Goal: Task Accomplishment & Management: Use online tool/utility

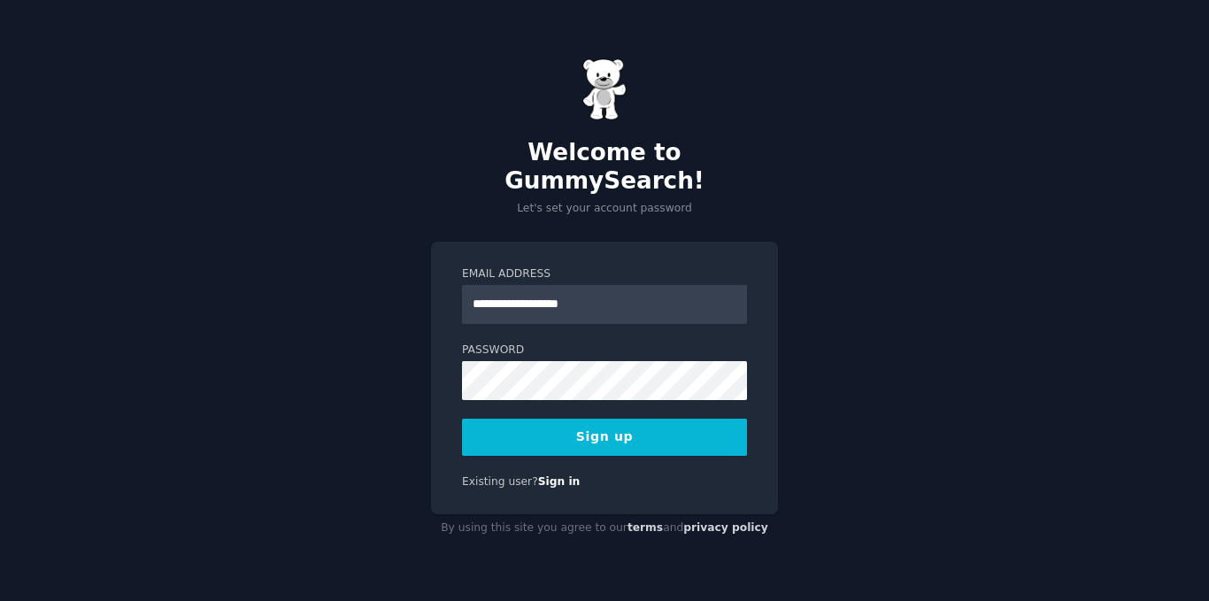
type input "**********"
click at [591, 428] on button "Sign up" at bounding box center [604, 437] width 285 height 37
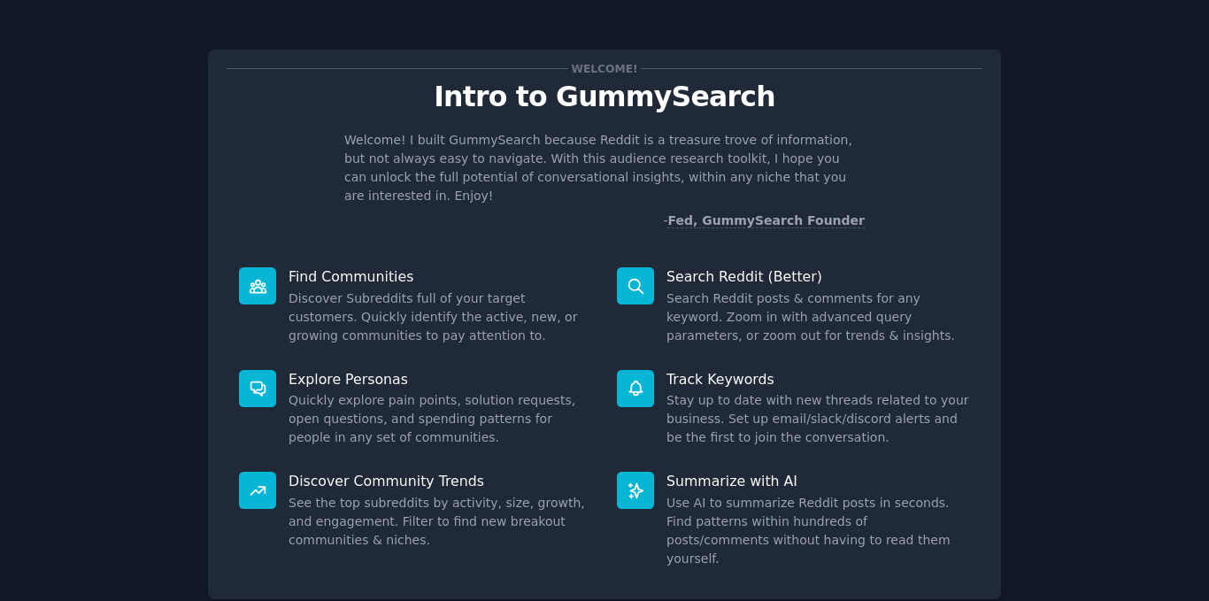
scroll to position [92, 0]
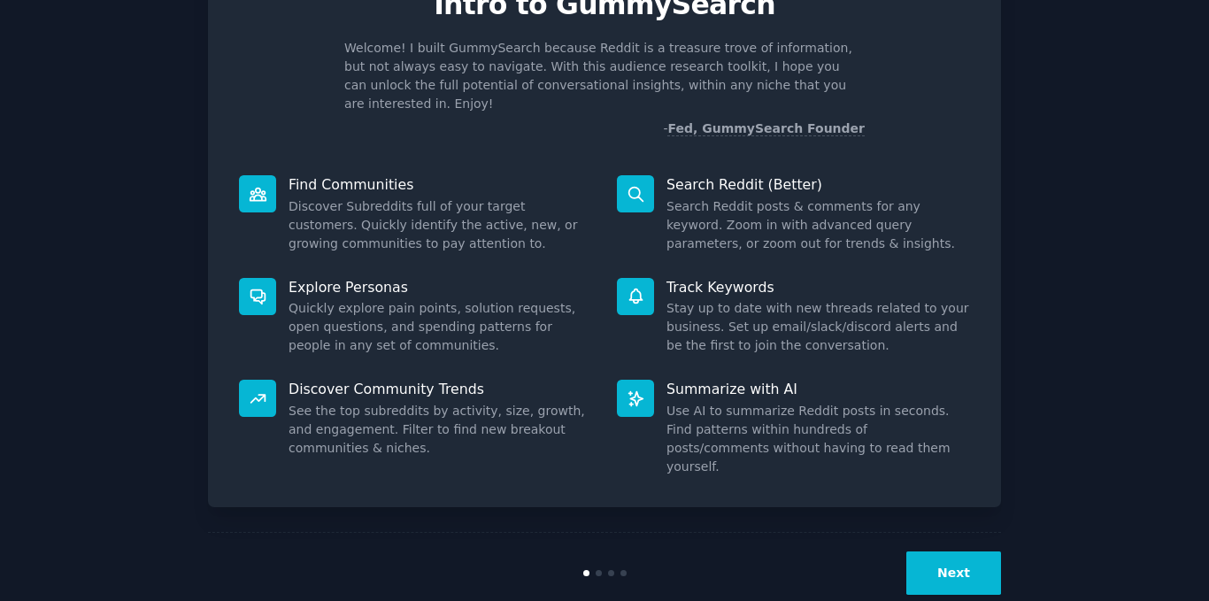
click at [975, 551] on button "Next" at bounding box center [953, 572] width 95 height 43
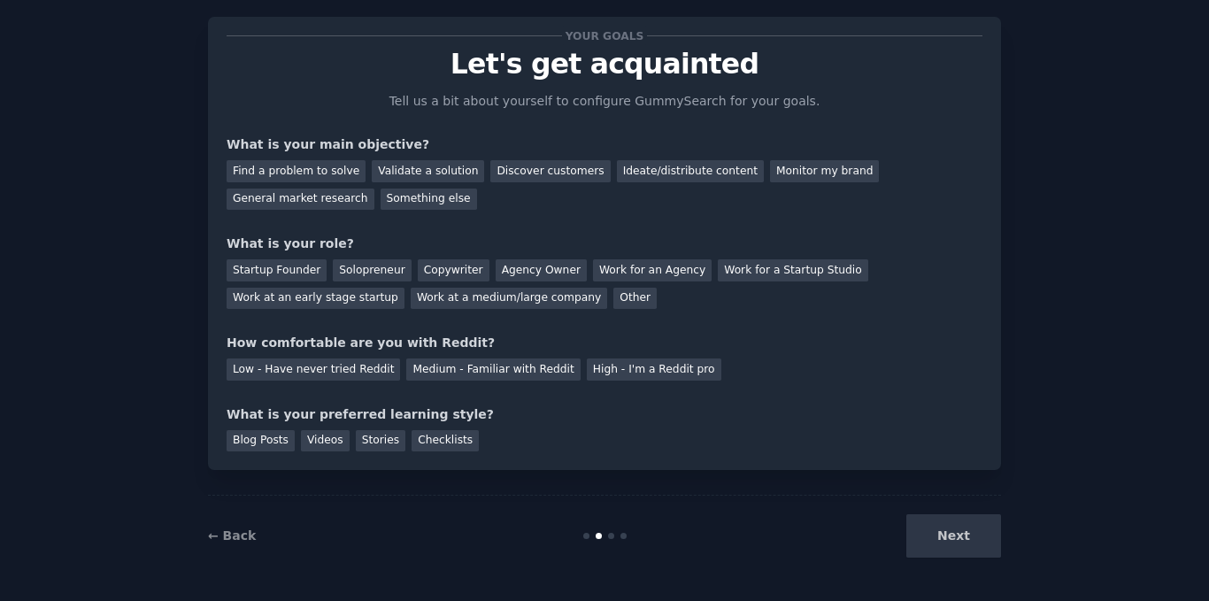
scroll to position [33, 0]
click at [975, 546] on div "Next" at bounding box center [868, 535] width 265 height 43
click at [490, 176] on div "Discover customers" at bounding box center [549, 171] width 119 height 22
click at [409, 175] on div "Validate a solution" at bounding box center [428, 171] width 112 height 22
click at [304, 162] on div "Find a problem to solve" at bounding box center [296, 171] width 139 height 22
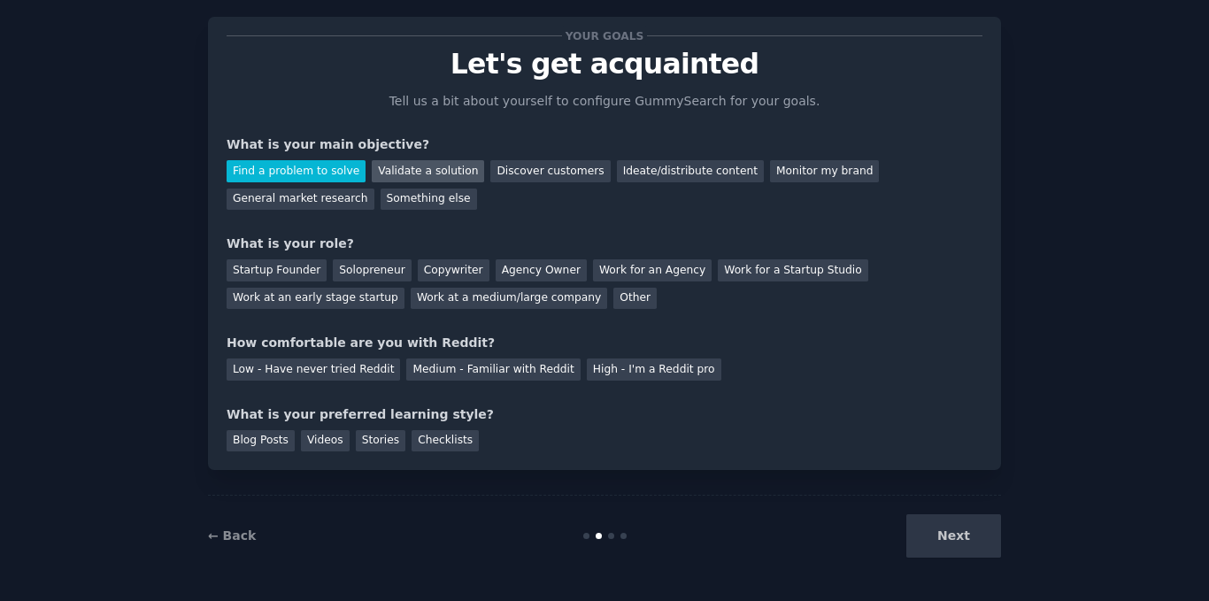
click at [396, 166] on div "Validate a solution" at bounding box center [428, 171] width 112 height 22
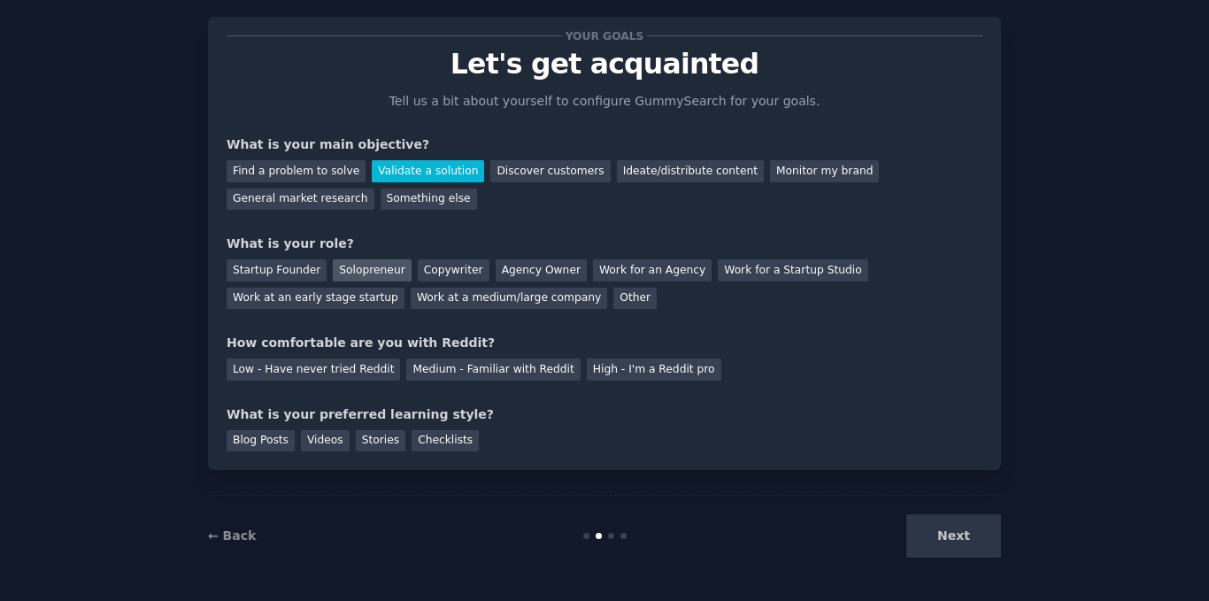
click at [362, 269] on div "Solopreneur" at bounding box center [372, 270] width 78 height 22
click at [352, 380] on div "Low - Have never tried Reddit" at bounding box center [313, 369] width 173 height 22
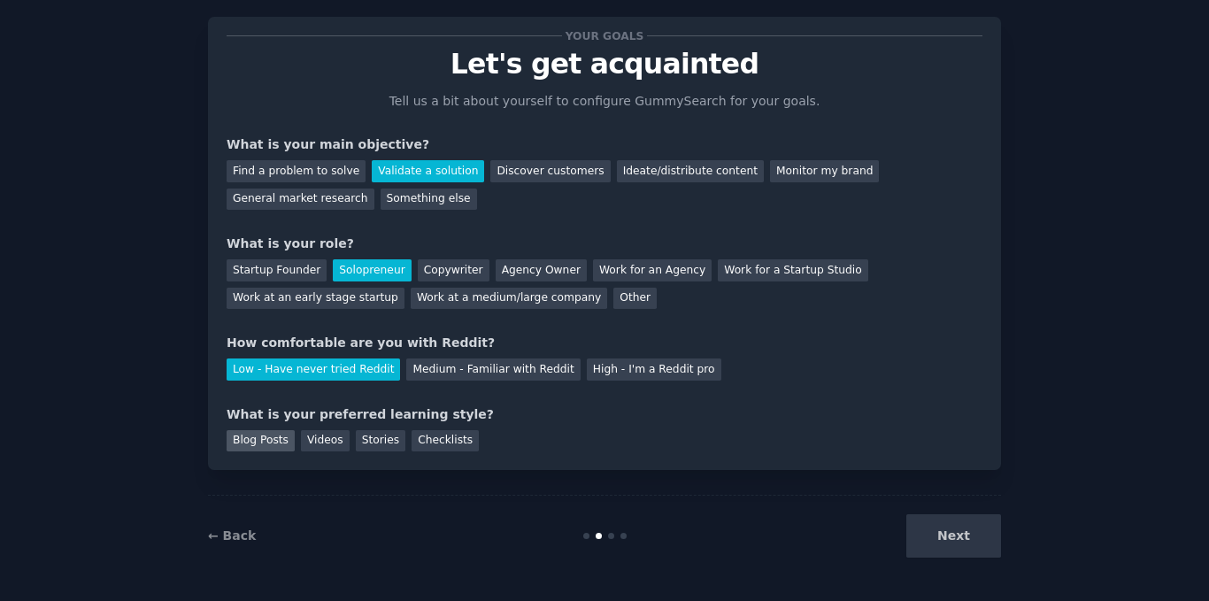
click at [252, 449] on div "Blog Posts" at bounding box center [261, 441] width 68 height 22
click at [934, 543] on button "Next" at bounding box center [953, 535] width 95 height 43
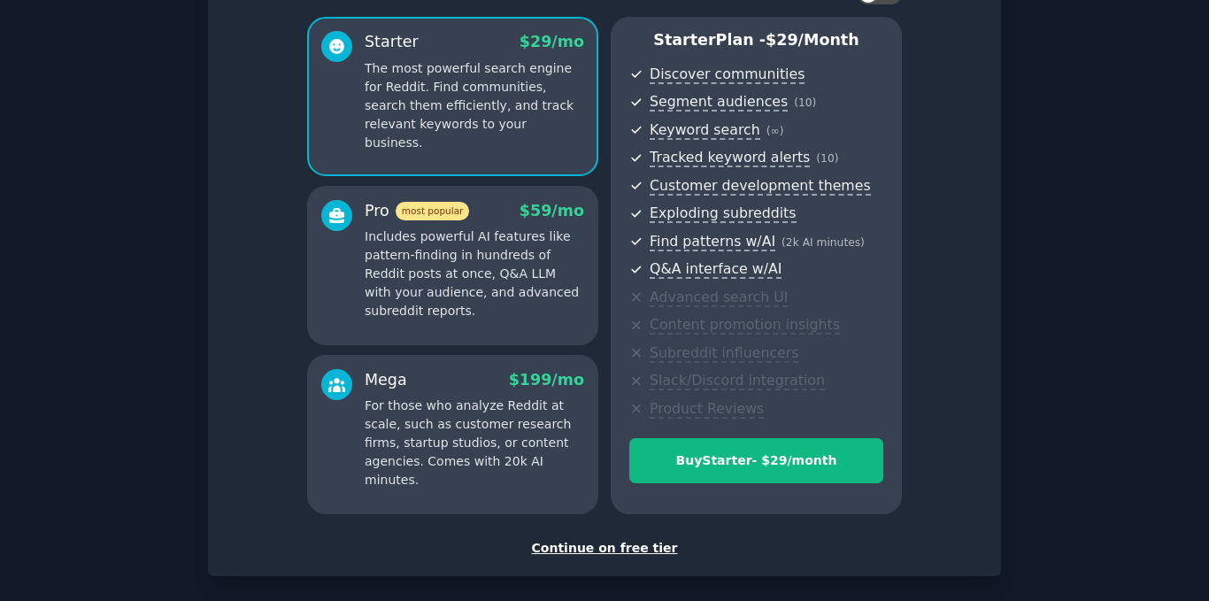
scroll to position [143, 0]
click at [447, 376] on div "Mega $ 199 /mo" at bounding box center [475, 379] width 220 height 22
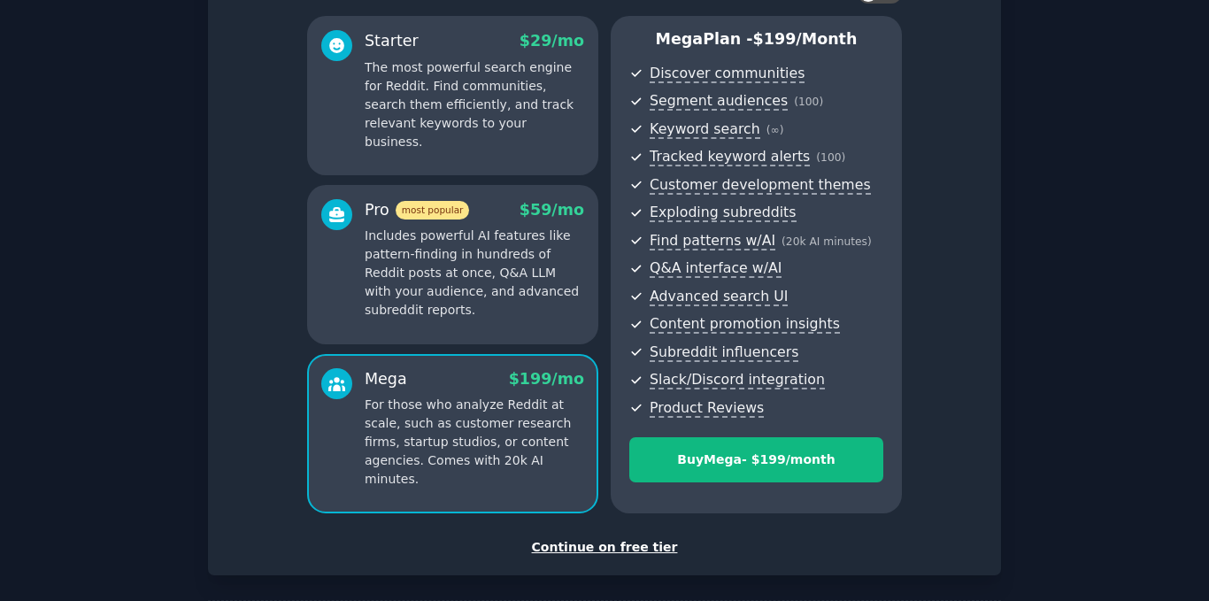
click at [487, 104] on p "The most powerful search engine for Reddit. Find communities, search them effic…" at bounding box center [475, 104] width 220 height 93
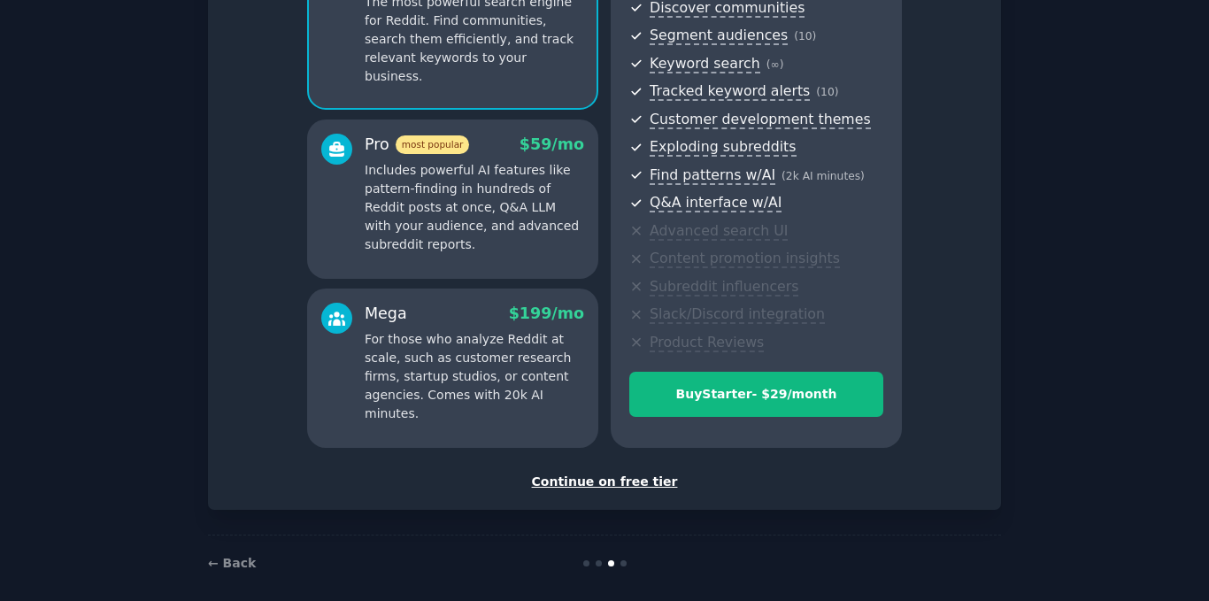
scroll to position [211, 0]
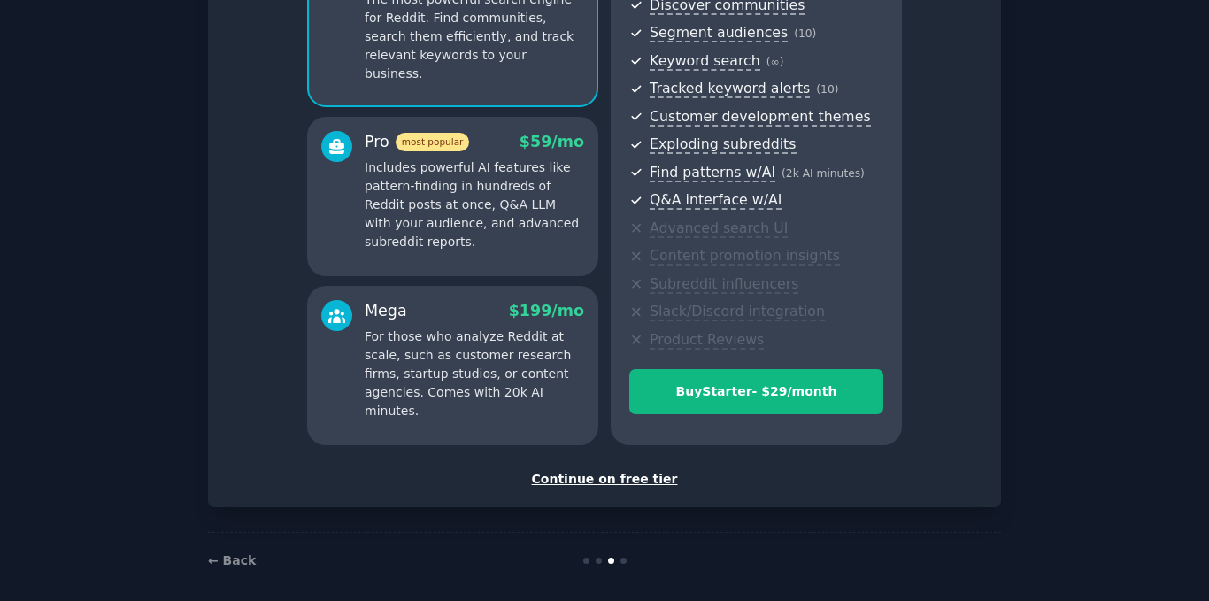
click at [580, 480] on div "Continue on free tier" at bounding box center [605, 479] width 756 height 19
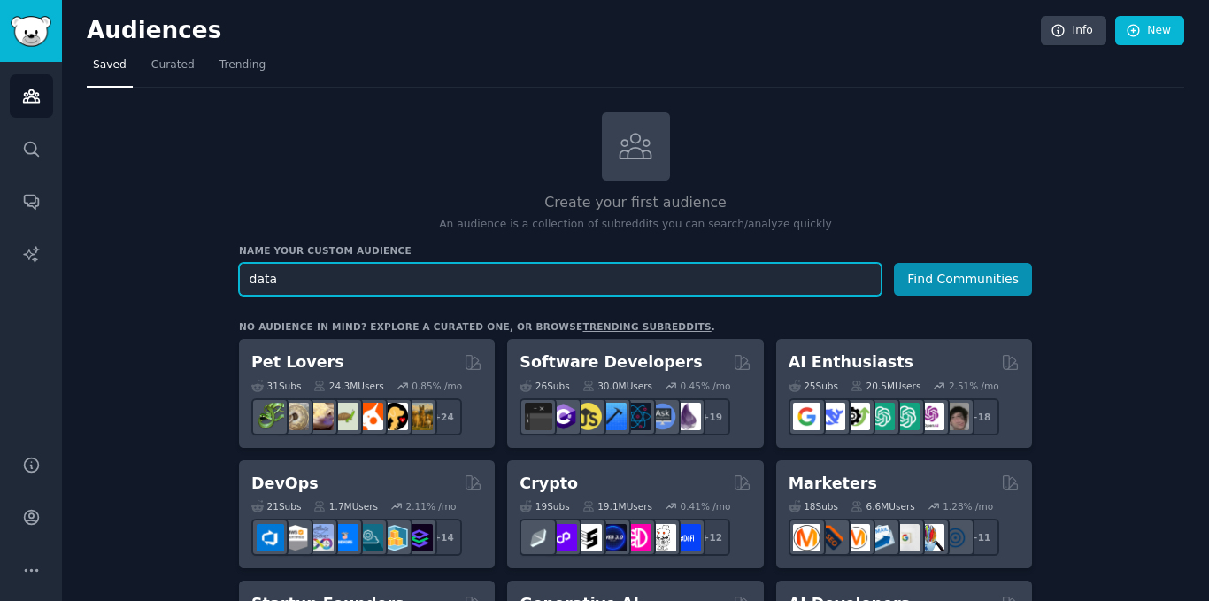
type input "data"
click at [894, 263] on button "Find Communities" at bounding box center [963, 279] width 138 height 33
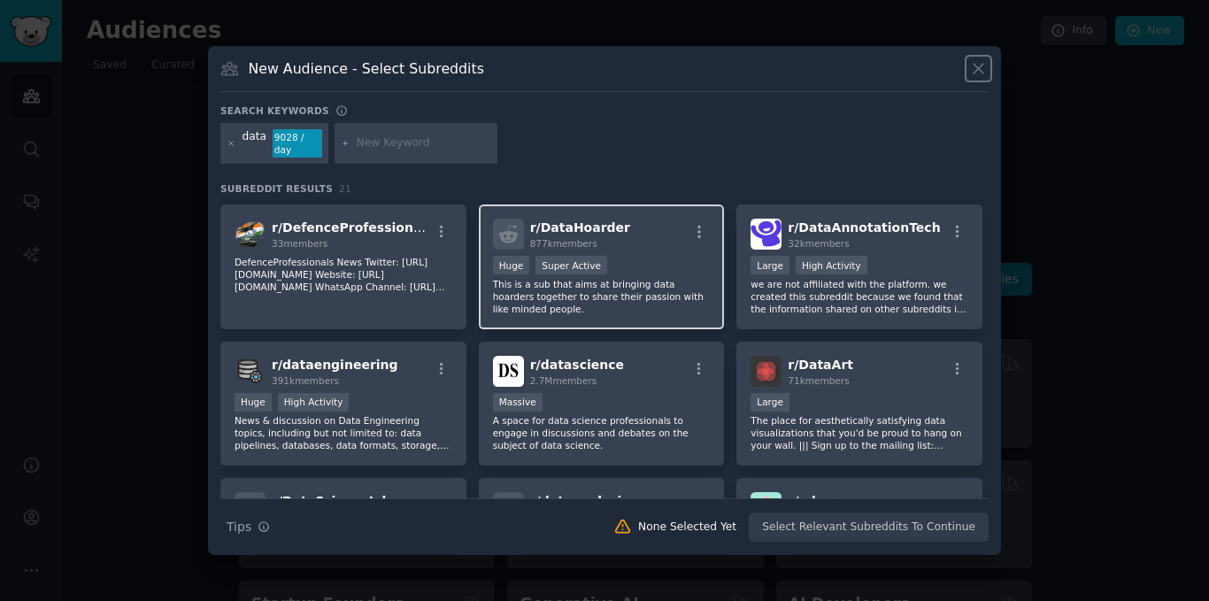
scroll to position [134, 0]
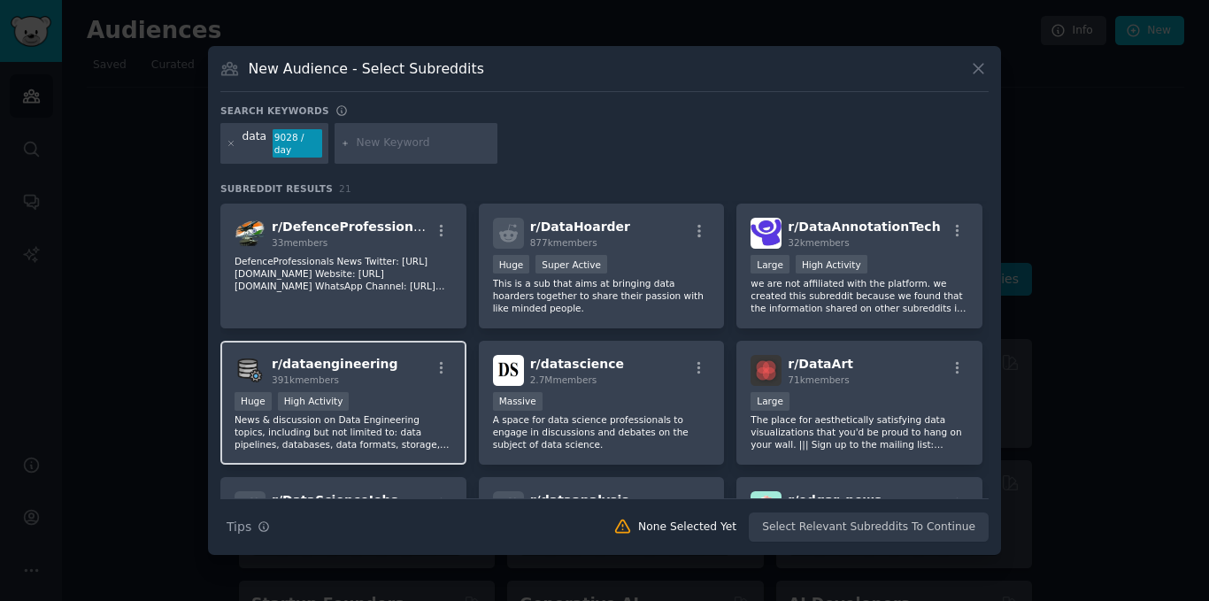
click at [432, 419] on p "News & discussion on Data Engineering topics, including but not limited to: dat…" at bounding box center [344, 431] width 218 height 37
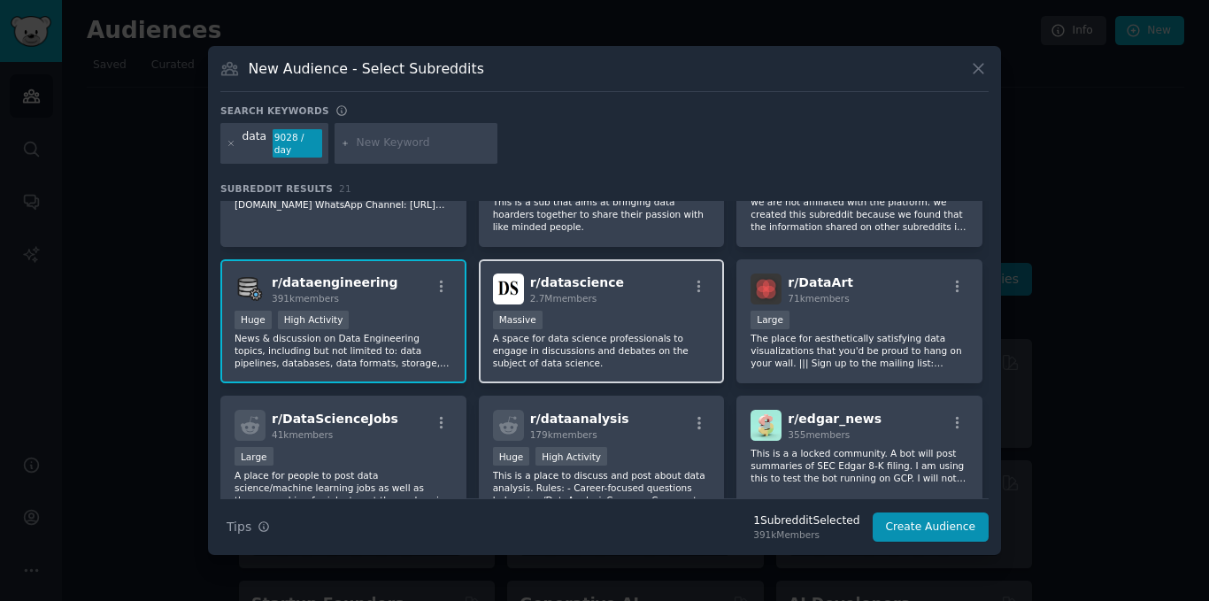
scroll to position [216, 0]
click at [266, 276] on div "r/ dataengineering 391k members" at bounding box center [344, 288] width 218 height 31
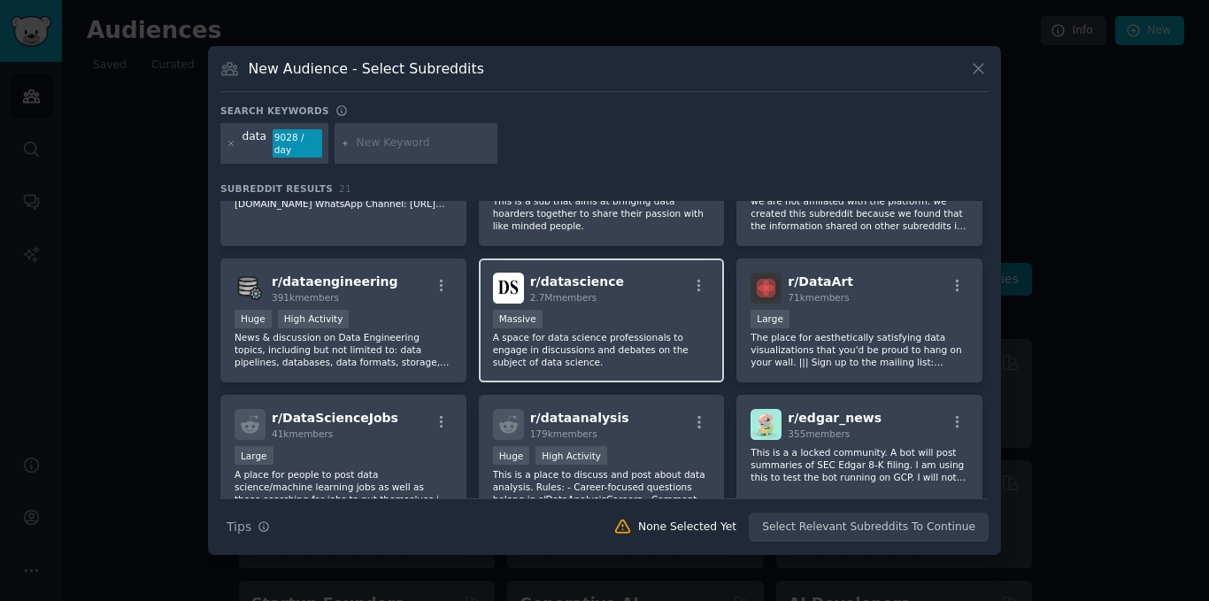
click at [549, 316] on div "1,000,000+ members Massive" at bounding box center [602, 321] width 218 height 22
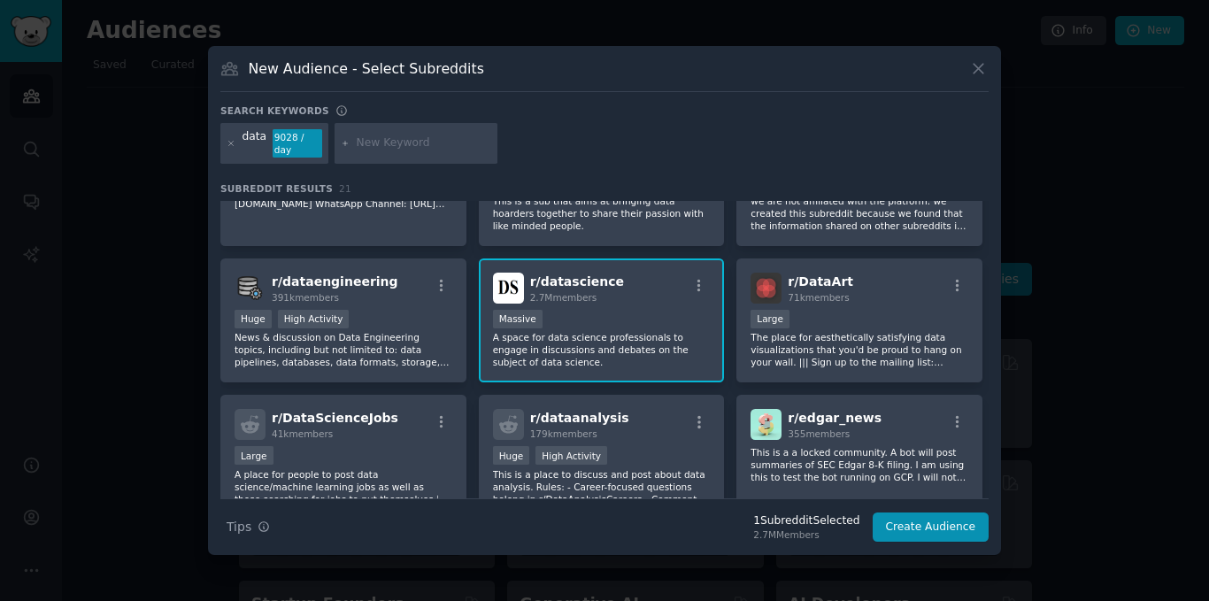
click at [582, 332] on p "A space for data science professionals to engage in discussions and debates on …" at bounding box center [602, 349] width 218 height 37
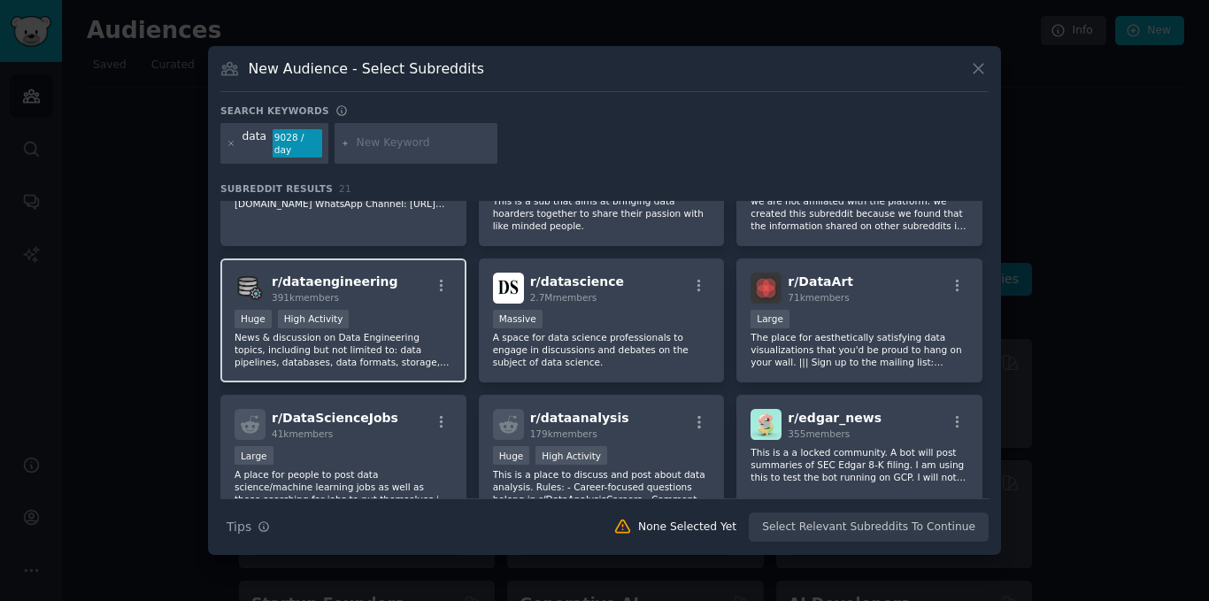
click at [435, 331] on p "News & discussion on Data Engineering topics, including but not limited to: dat…" at bounding box center [344, 349] width 218 height 37
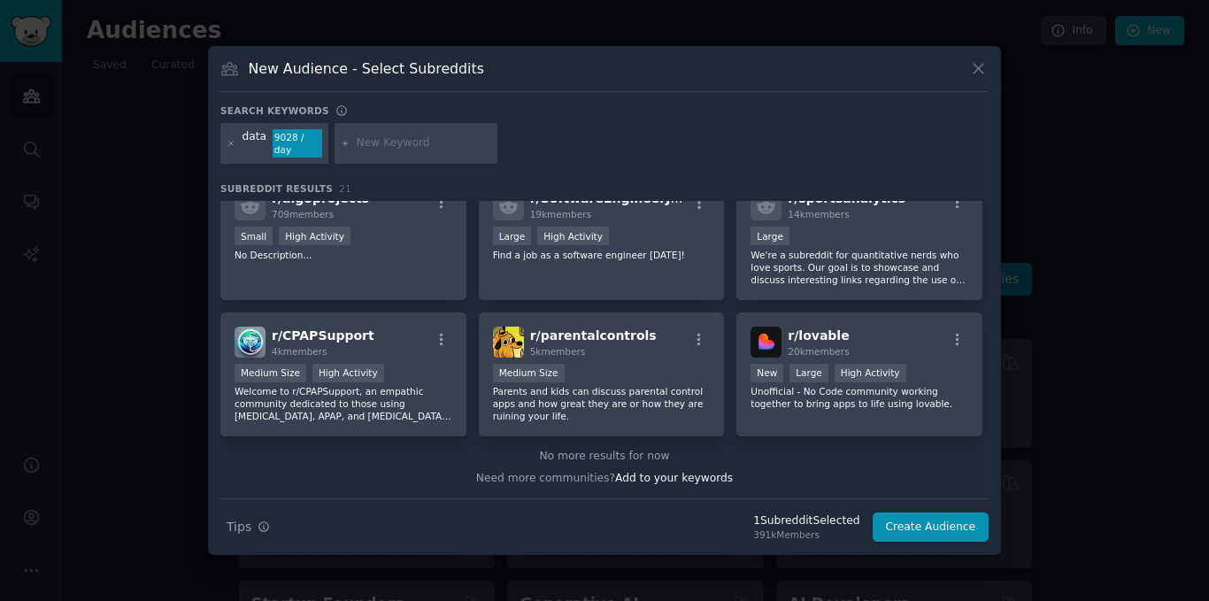
scroll to position [0, 0]
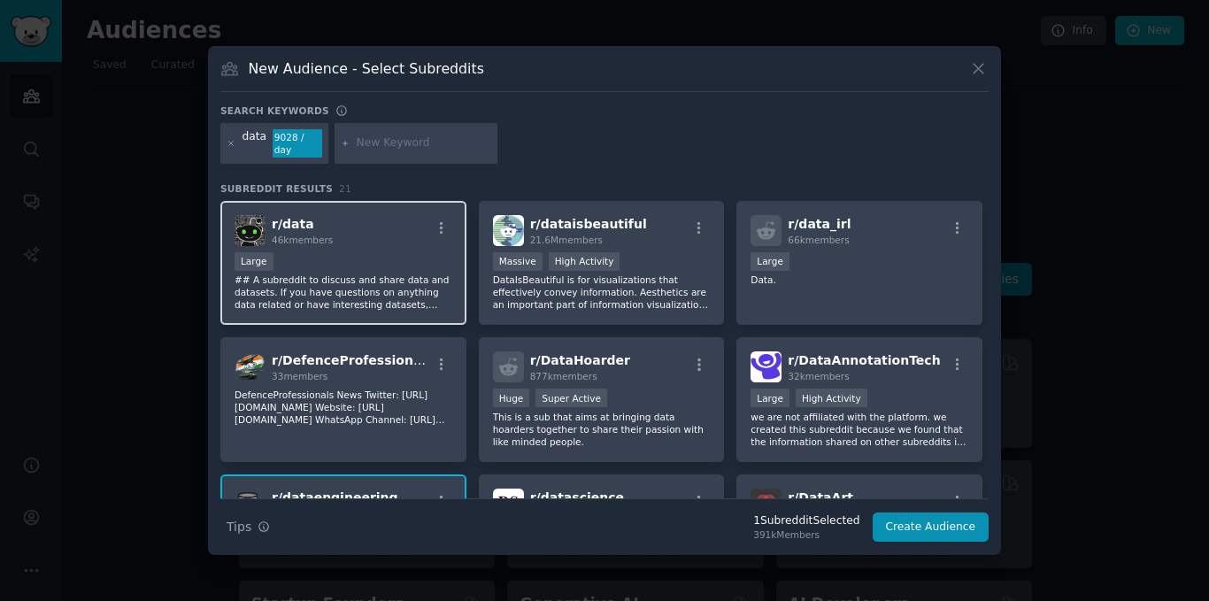
click at [412, 239] on div "r/ data 46k members" at bounding box center [344, 230] width 218 height 31
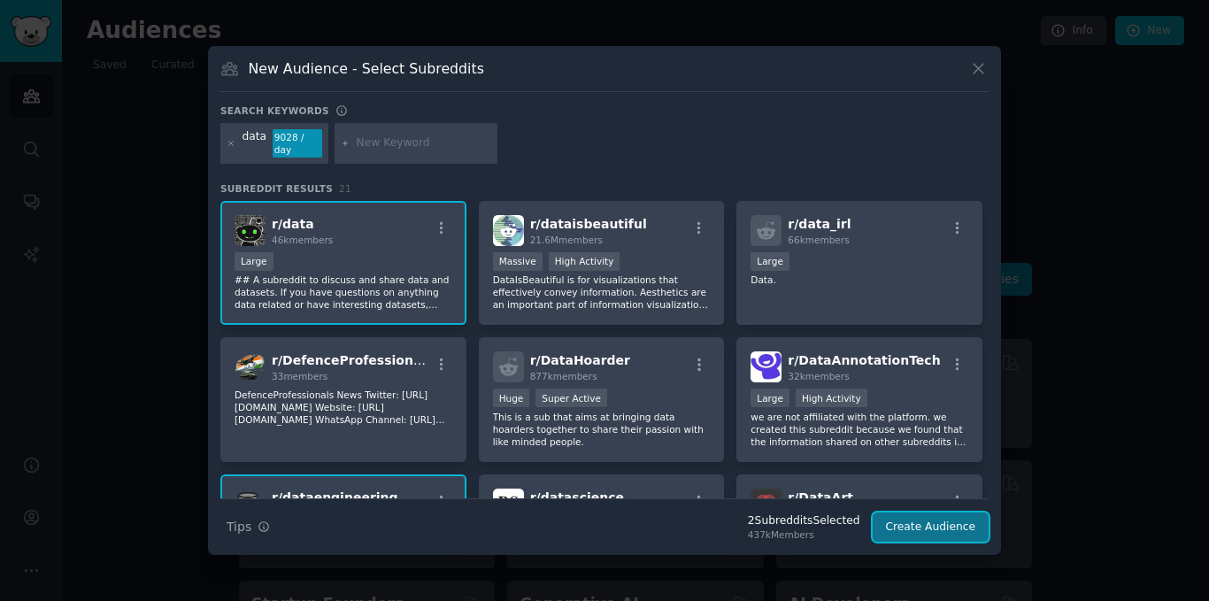
click at [960, 534] on button "Create Audience" at bounding box center [931, 528] width 117 height 30
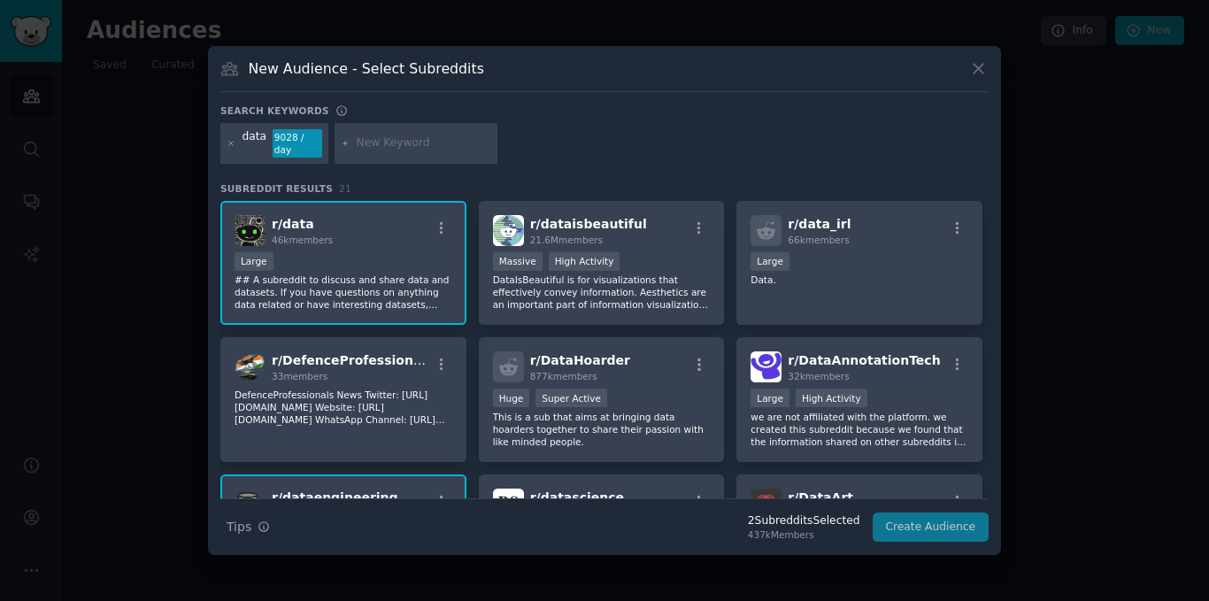
click at [382, 239] on div "r/ data 46k members" at bounding box center [344, 230] width 218 height 31
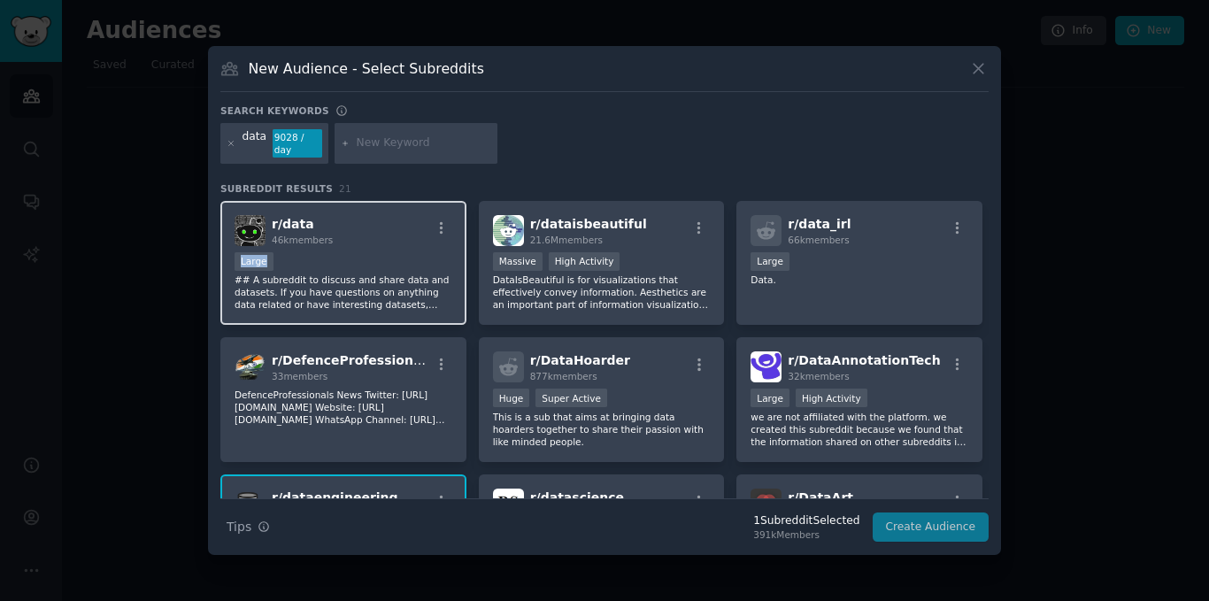
click at [382, 239] on div "r/ data 46k members" at bounding box center [344, 230] width 218 height 31
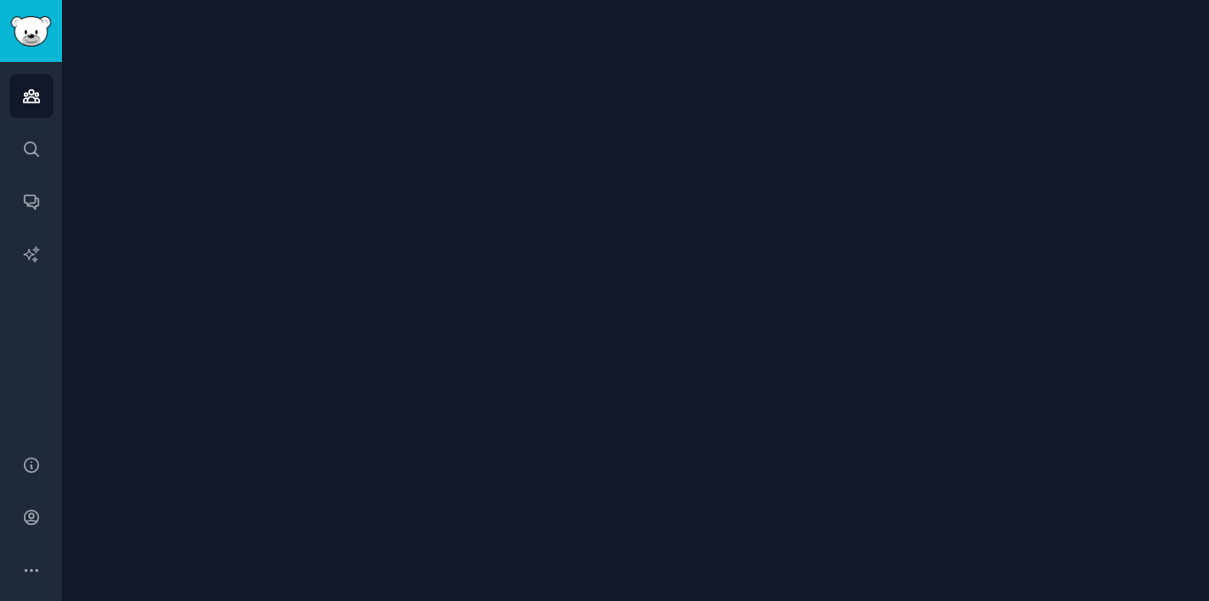
click at [382, 239] on div at bounding box center [635, 300] width 1147 height 601
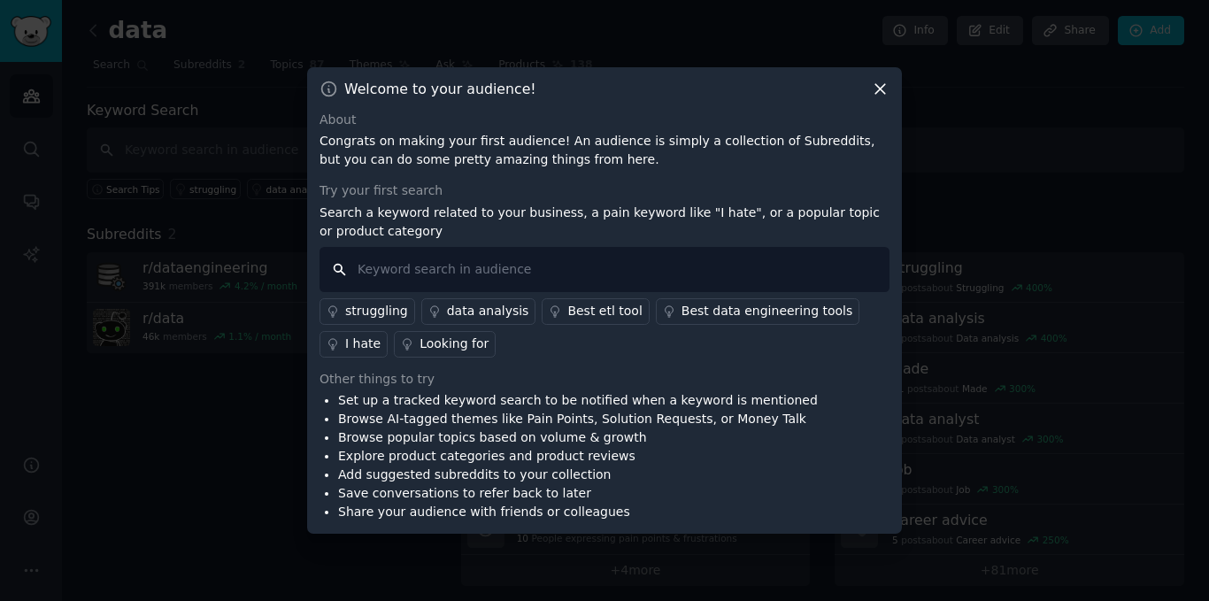
click at [473, 288] on input "text" at bounding box center [605, 269] width 570 height 45
type input "product"
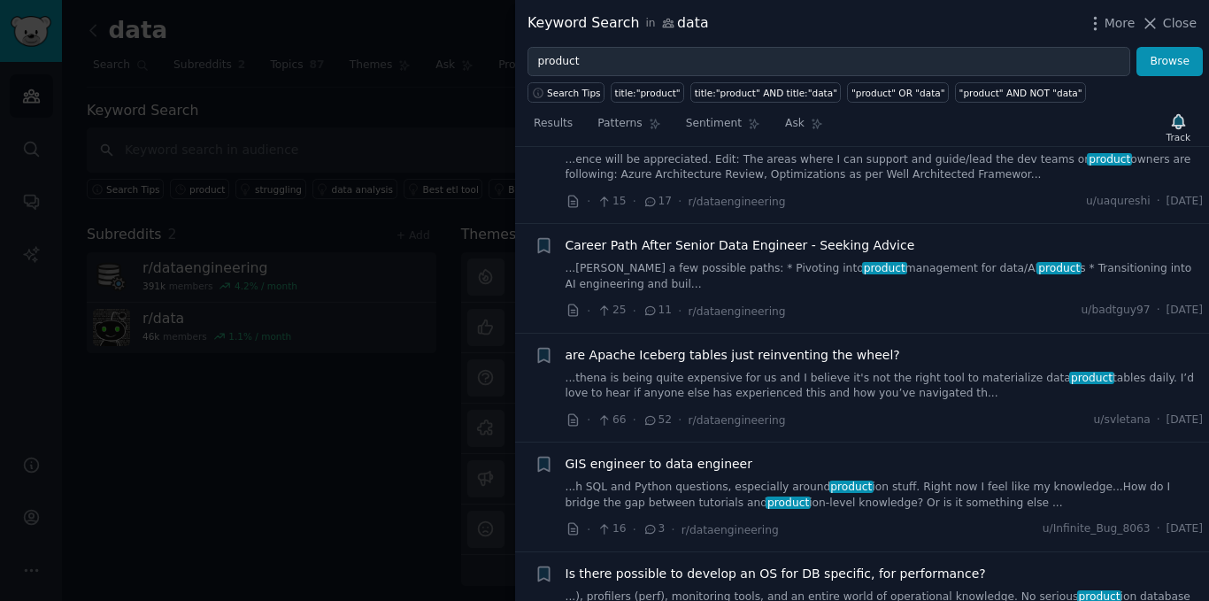
scroll to position [1493, 0]
